Goal: Task Accomplishment & Management: Use online tool/utility

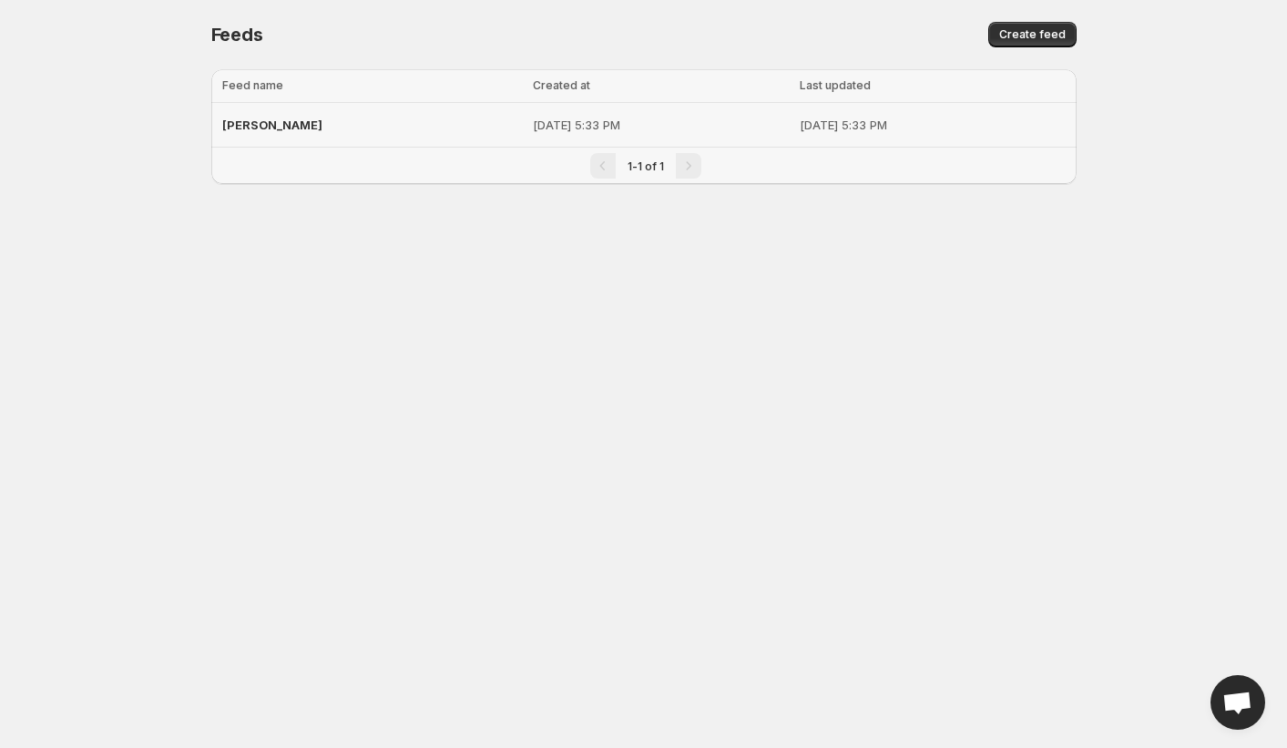
click at [533, 119] on p "[DATE] 5:33 PM" at bounding box center [661, 125] width 256 height 18
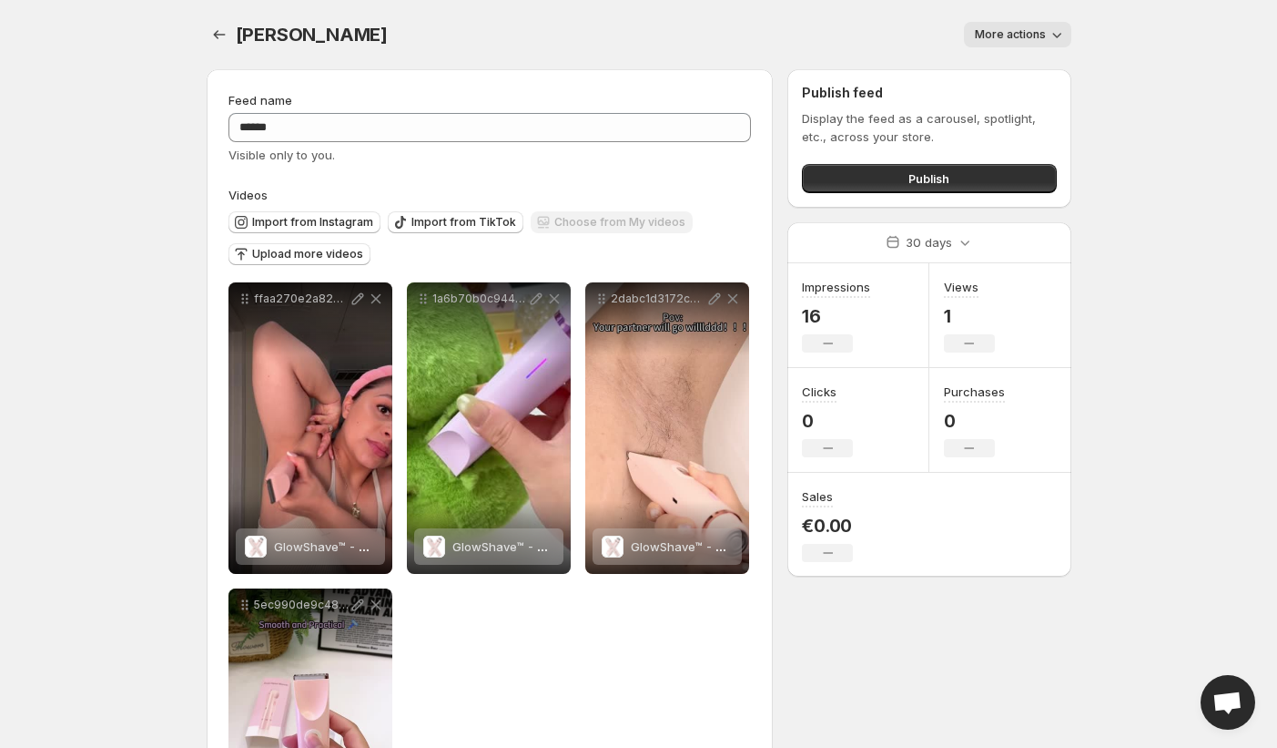
click at [949, 39] on span "More actions" at bounding box center [1010, 34] width 71 height 15
click at [949, 29] on span "More actions" at bounding box center [1010, 34] width 71 height 15
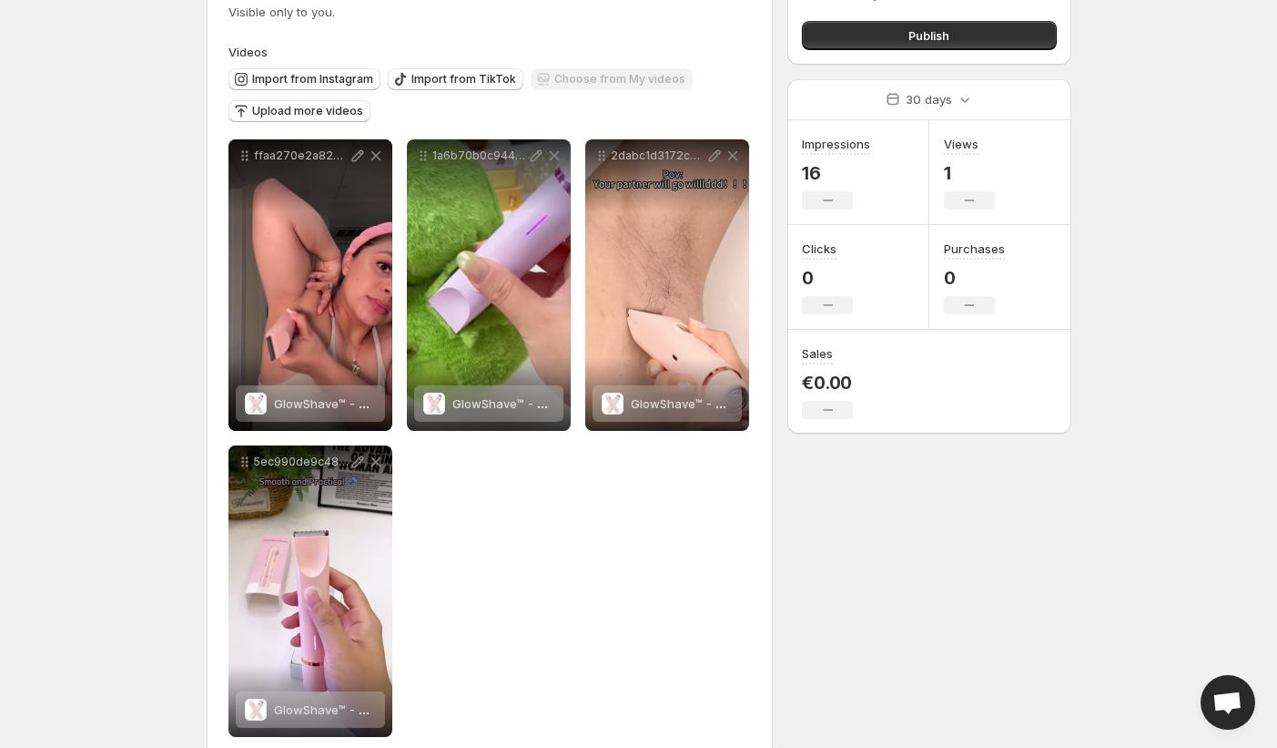
scroll to position [176, 0]
